Goal: Information Seeking & Learning: Learn about a topic

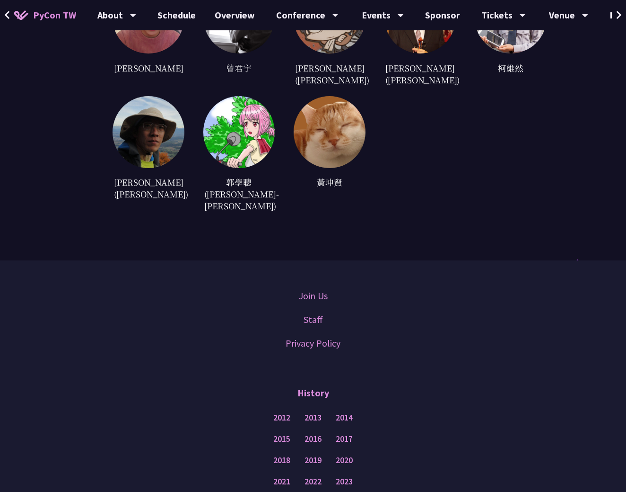
scroll to position [2914, 0]
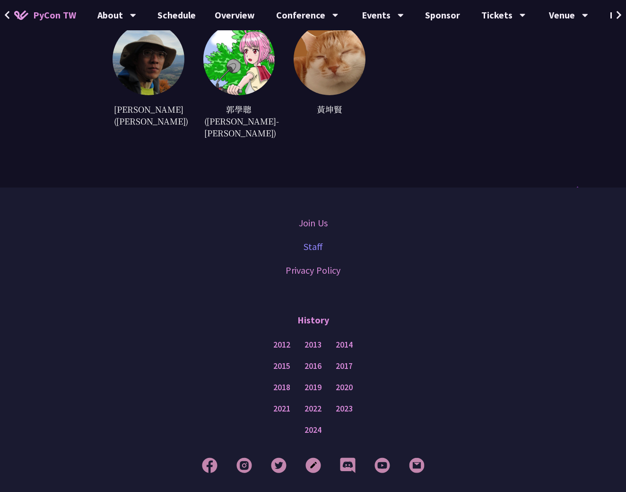
click at [312, 239] on link "Staff" at bounding box center [313, 246] width 19 height 14
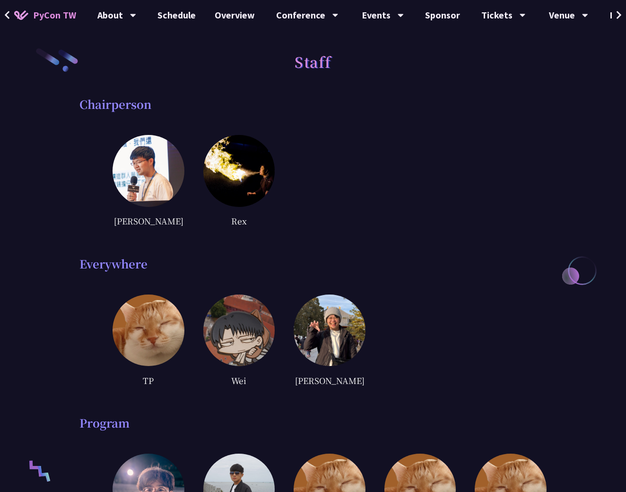
click at [158, 176] on img at bounding box center [149, 171] width 72 height 72
click at [252, 214] on div "Rex" at bounding box center [239, 221] width 72 height 14
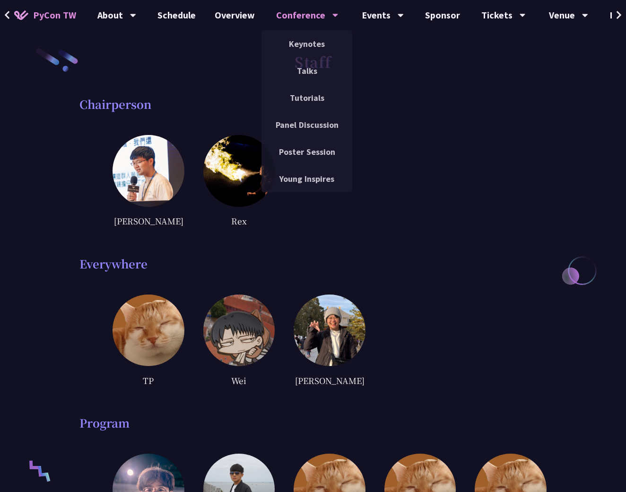
click at [284, 18] on div "Conference" at bounding box center [307, 15] width 62 height 30
click at [300, 40] on link "Keynotes" at bounding box center [307, 44] width 91 height 22
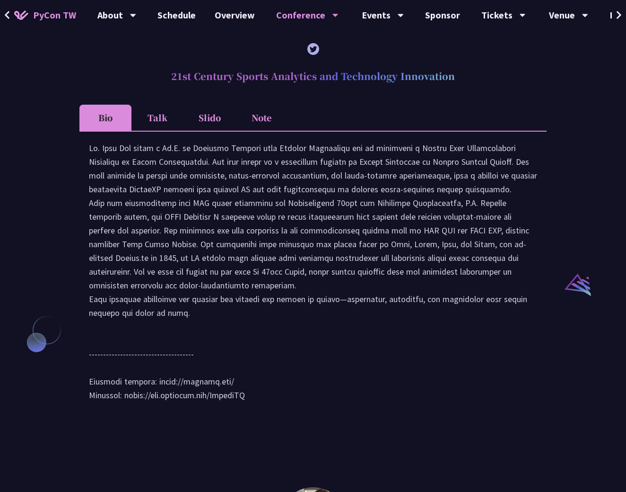
scroll to position [911, 0]
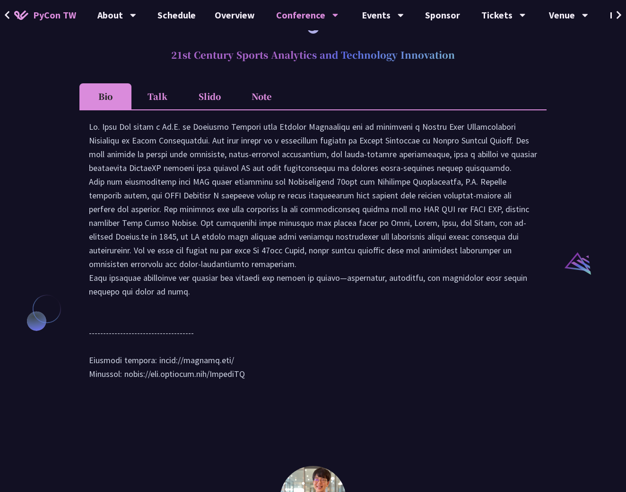
click at [152, 98] on li "Talk" at bounding box center [158, 96] width 52 height 26
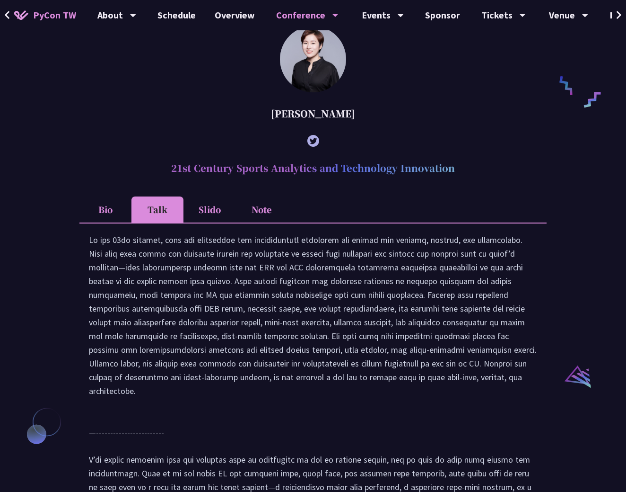
scroll to position [792, 0]
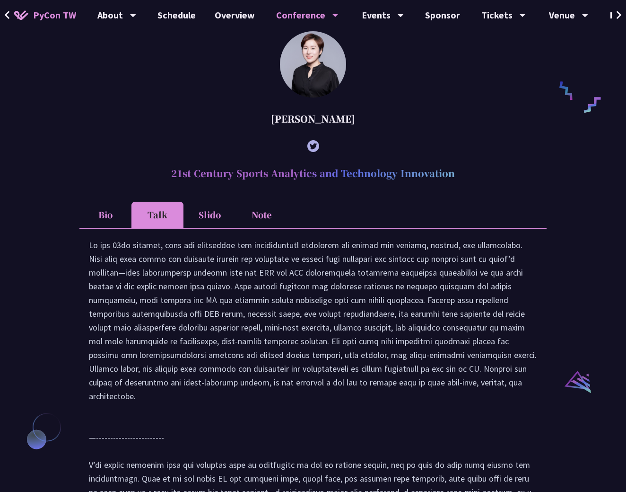
click at [202, 217] on li "Slido" at bounding box center [210, 215] width 52 height 26
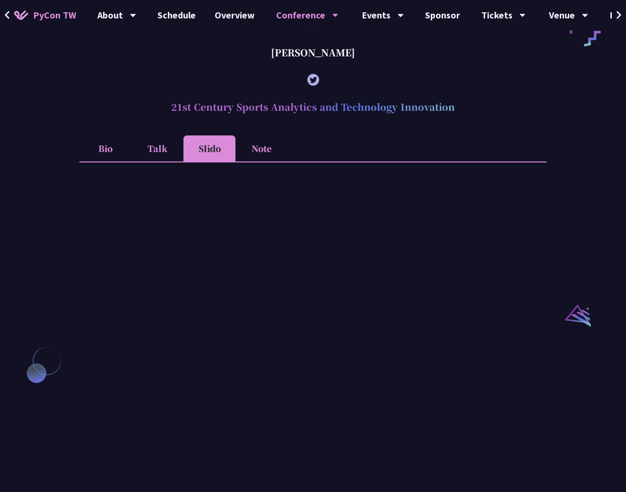
scroll to position [924, 0]
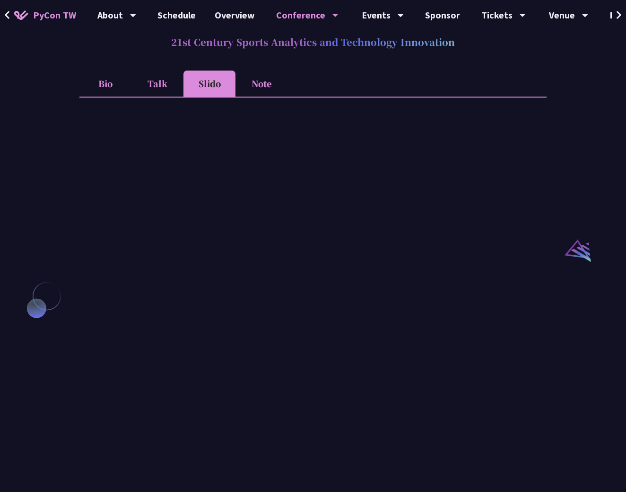
click at [262, 84] on li "Note" at bounding box center [262, 83] width 52 height 26
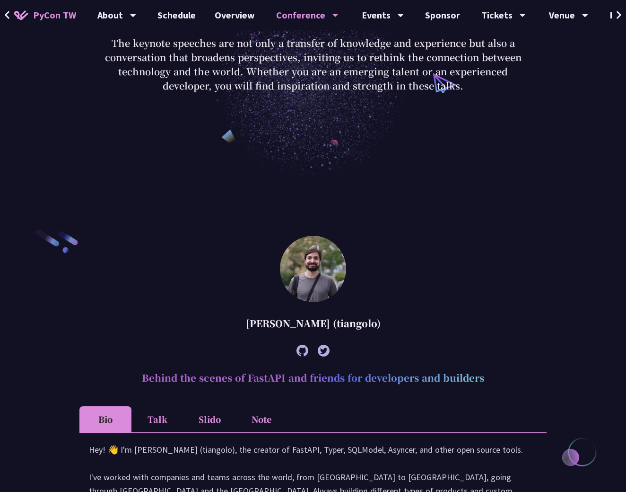
scroll to position [333, 0]
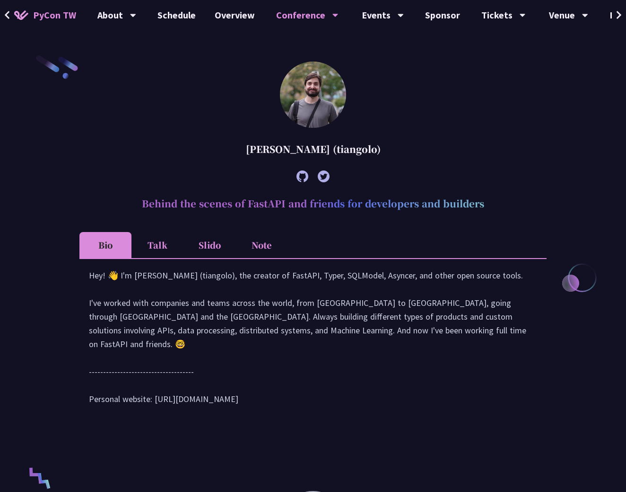
click at [160, 248] on li "Talk" at bounding box center [158, 245] width 52 height 26
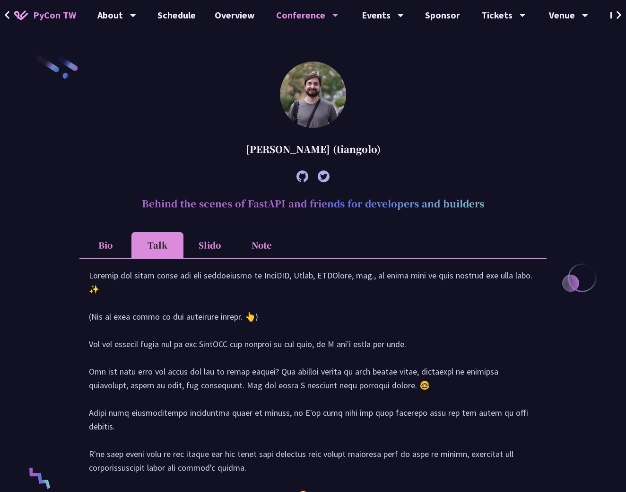
click at [208, 246] on li "Slido" at bounding box center [210, 245] width 52 height 26
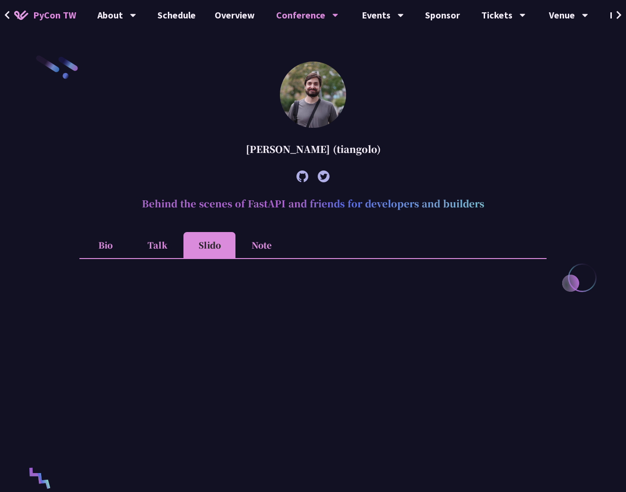
click at [259, 243] on li "Note" at bounding box center [262, 245] width 52 height 26
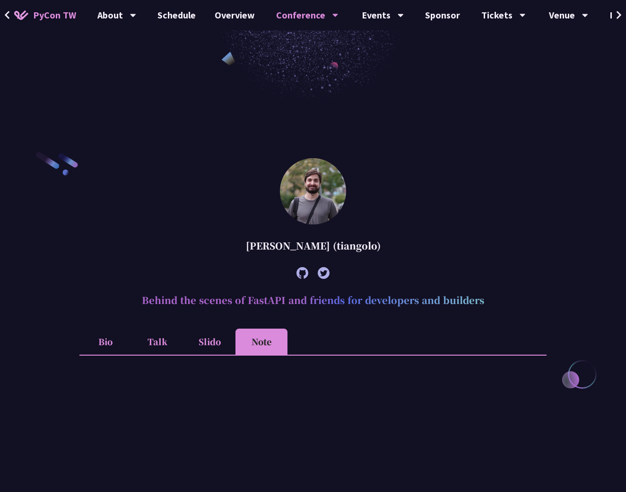
scroll to position [0, 0]
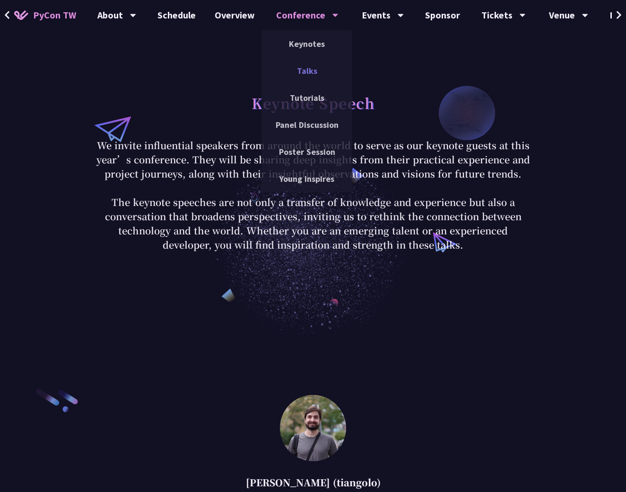
click at [309, 68] on link "Talks" at bounding box center [307, 71] width 91 height 22
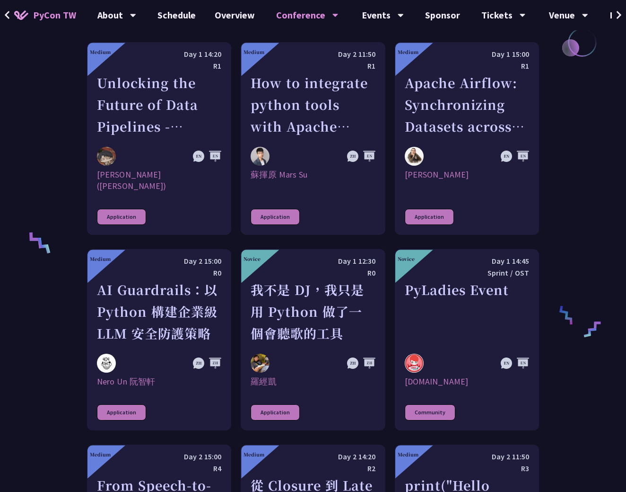
scroll to position [625, 0]
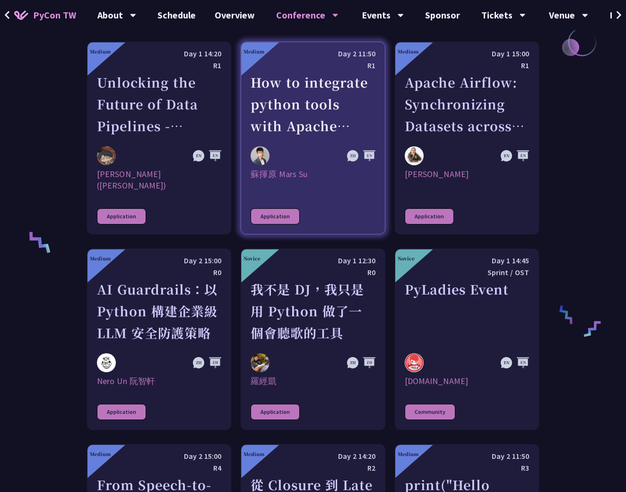
click at [317, 82] on div "How to integrate python tools with Apache Iceberg to build ETLT pipeline on Shi…" at bounding box center [313, 103] width 124 height 65
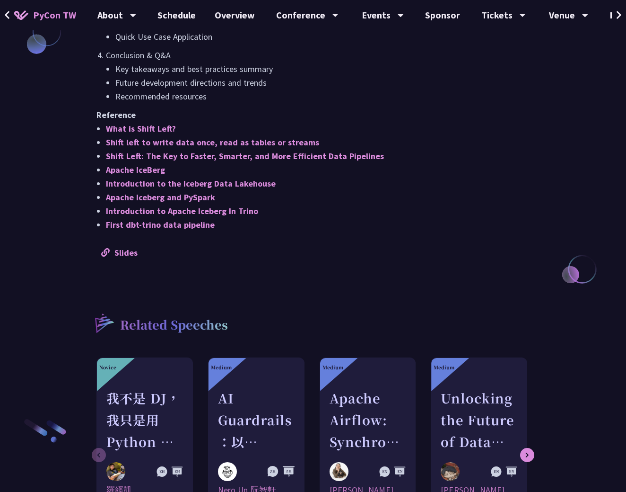
scroll to position [1071, 0]
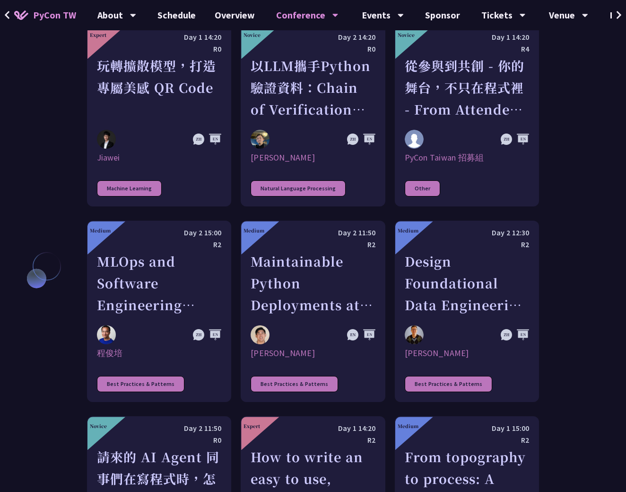
scroll to position [2381, 0]
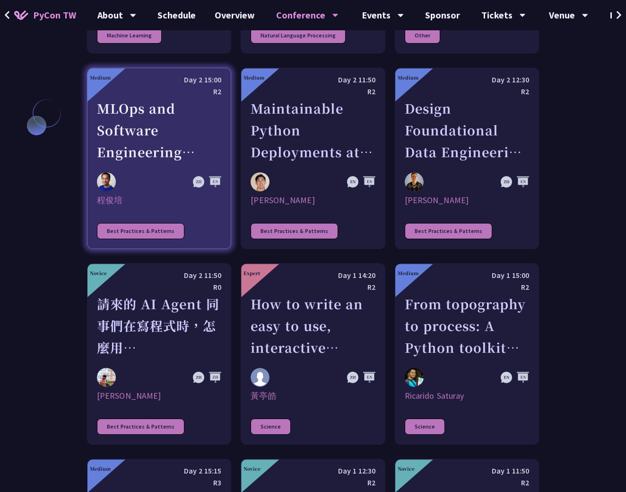
click at [137, 131] on div "MLOps and Software Engineering Automation Challenges in Production" at bounding box center [159, 129] width 124 height 65
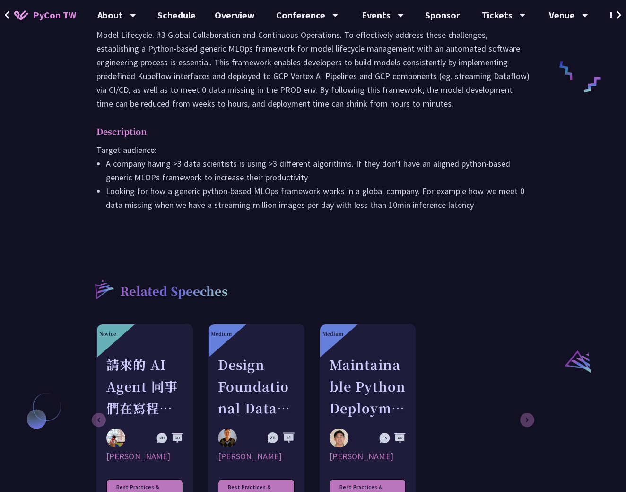
scroll to position [693, 0]
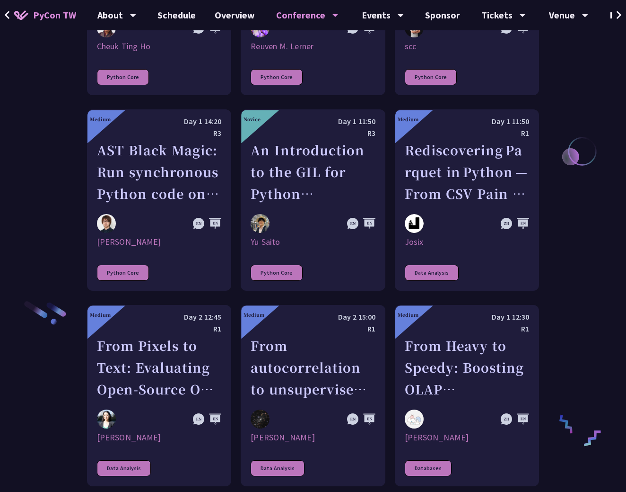
scroll to position [1360, 0]
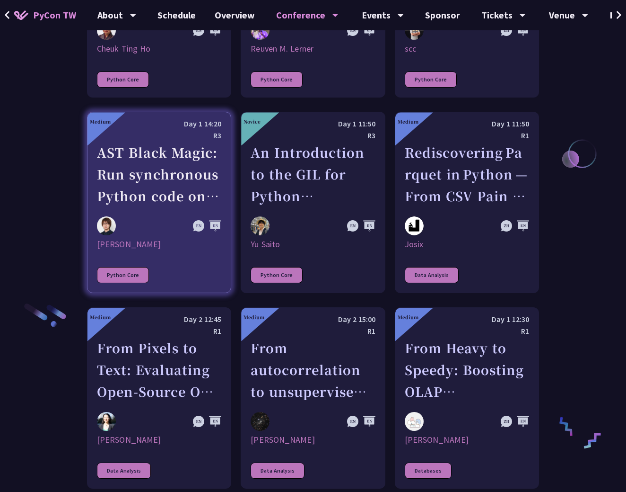
click at [150, 147] on div "AST Black Magic: Run synchronous Python code on asynchronous Pyodide" at bounding box center [159, 173] width 124 height 65
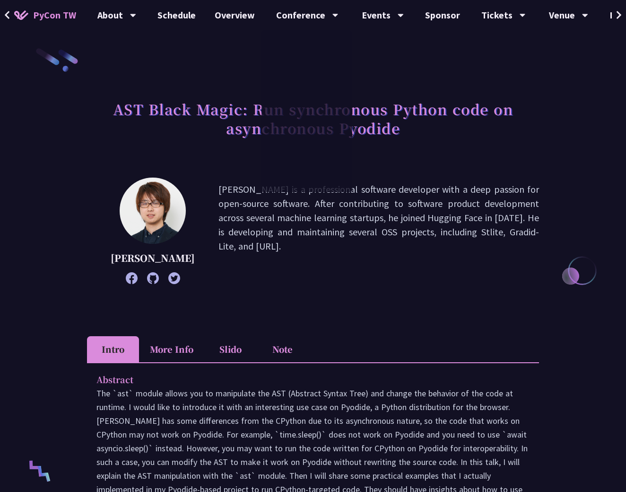
click at [202, 190] on div "[PERSON_NAME] is a professional software developer with a deep passion for open…" at bounding box center [313, 230] width 452 height 106
click at [55, 19] on span "PyCon TW" at bounding box center [54, 15] width 43 height 14
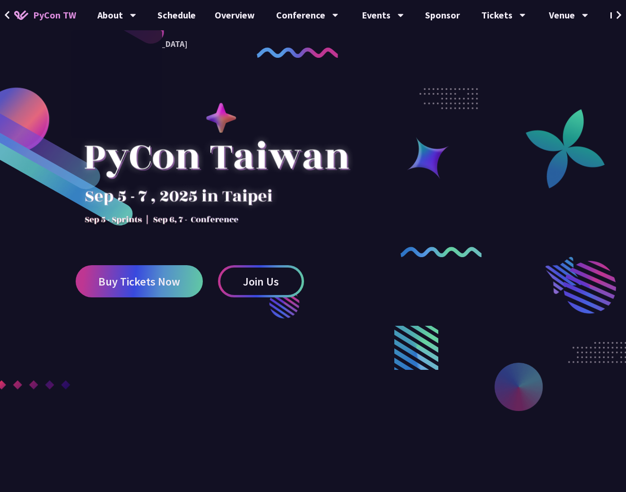
click at [52, 11] on span "PyCon TW" at bounding box center [54, 15] width 43 height 14
